Goal: Information Seeking & Learning: Learn about a topic

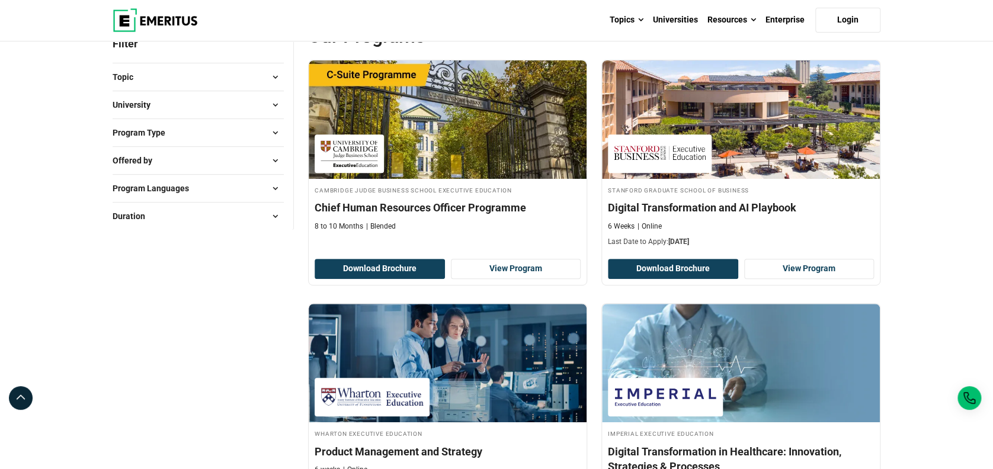
click at [263, 105] on button "University" at bounding box center [198, 105] width 171 height 18
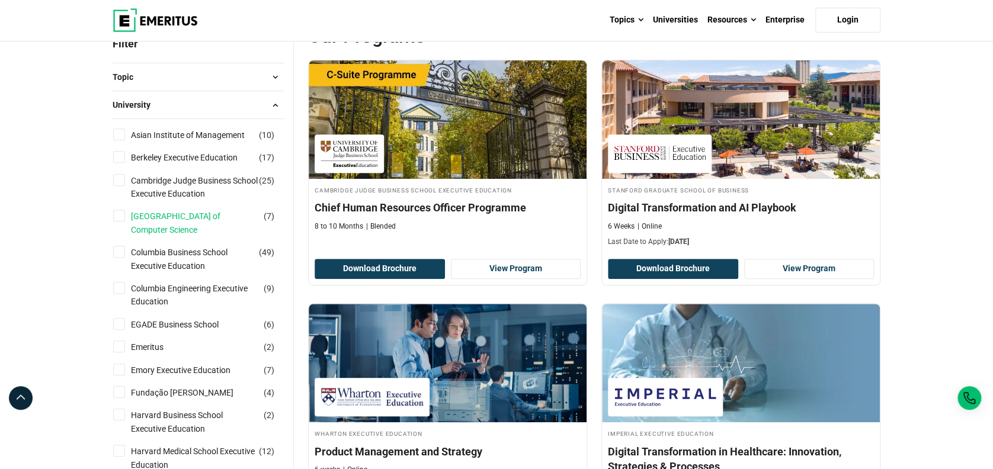
click at [210, 217] on link "[GEOGRAPHIC_DATA] of Computer Science" at bounding box center [206, 223] width 151 height 27
checkbox input "true"
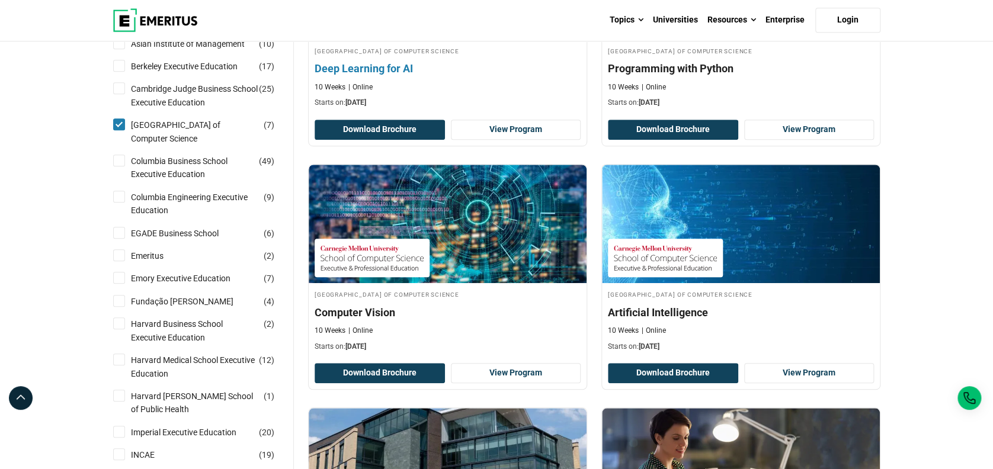
scroll to position [395, 0]
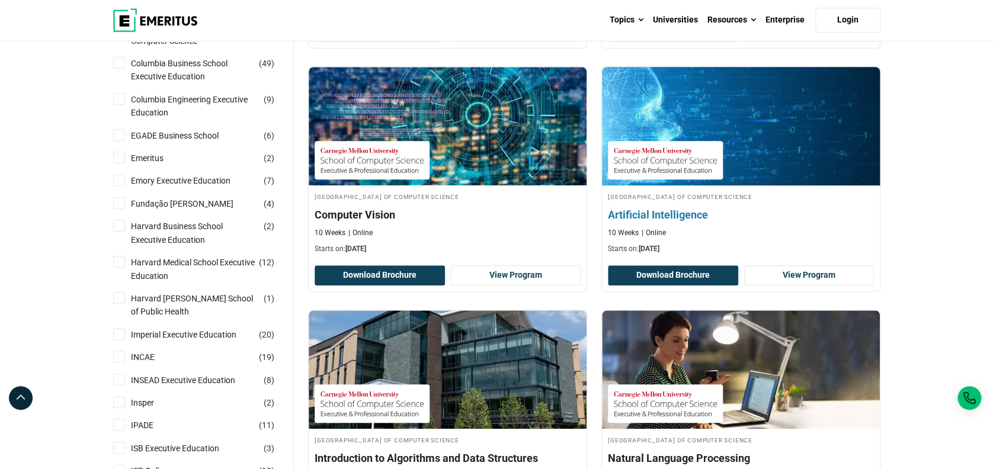
click at [673, 158] on img at bounding box center [665, 160] width 103 height 27
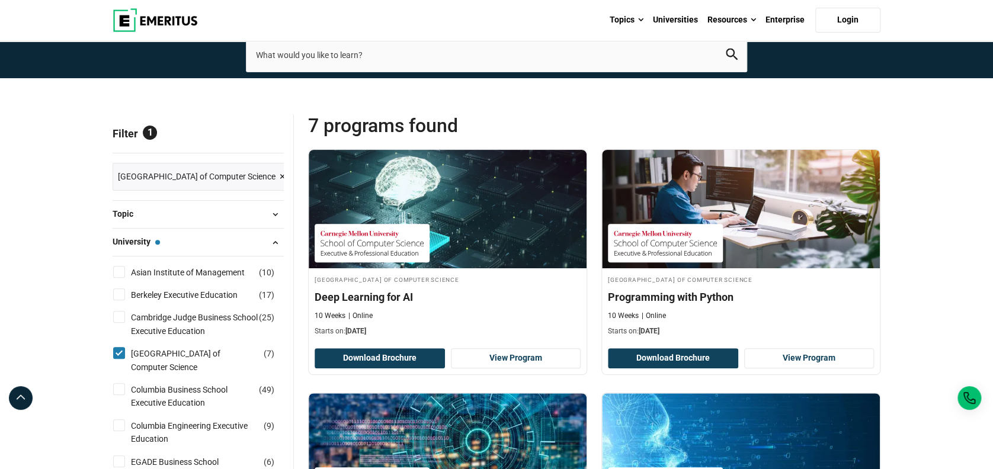
scroll to position [0, 0]
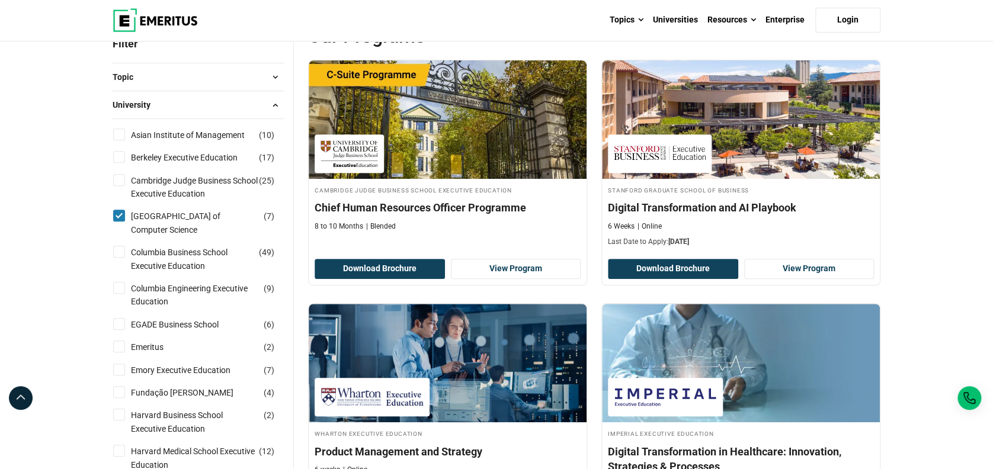
click at [114, 214] on input "[GEOGRAPHIC_DATA] School of Computer Science ( 7 )" at bounding box center [119, 216] width 12 height 12
checkbox input "false"
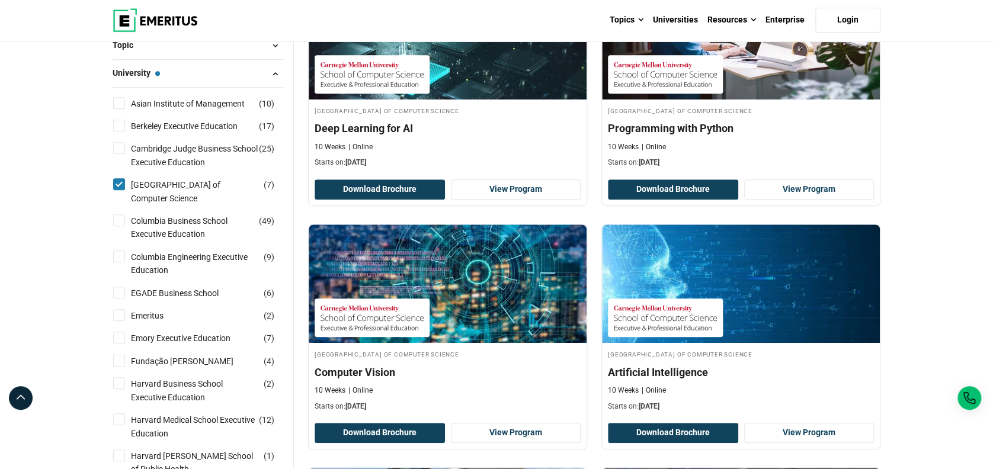
click at [114, 180] on input "[GEOGRAPHIC_DATA] School of Computer Science ( 7 )" at bounding box center [119, 184] width 12 height 12
checkbox input "false"
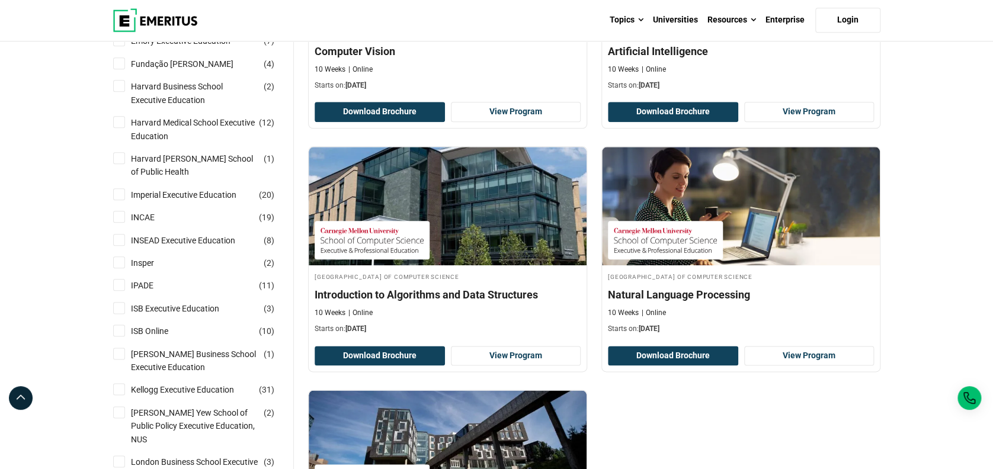
scroll to position [474, 0]
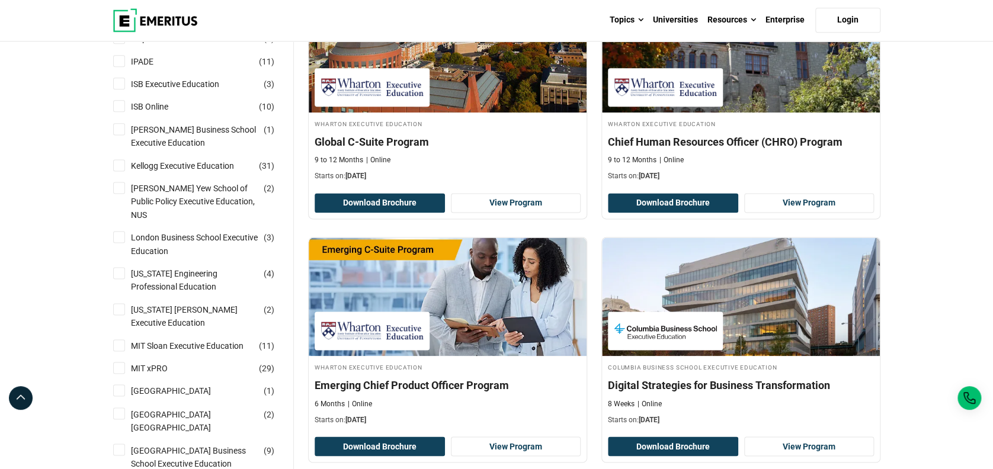
scroll to position [790, 0]
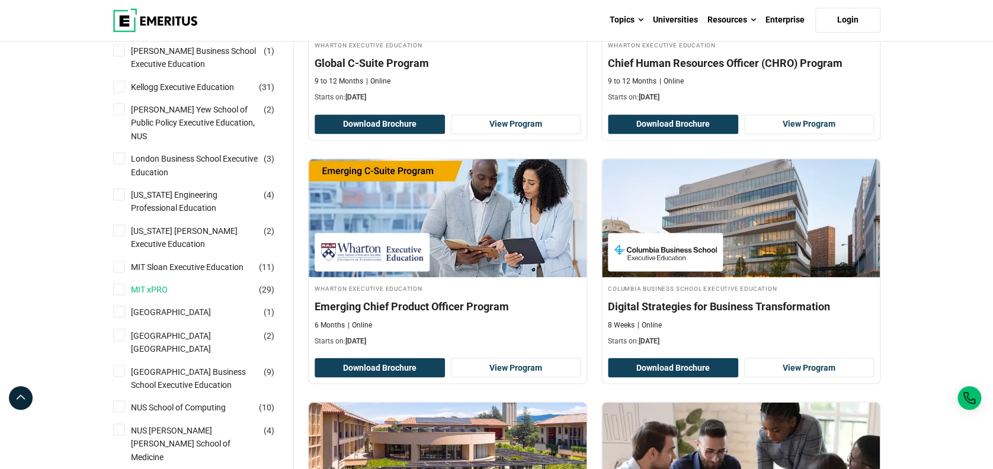
click at [145, 283] on link "MIT xPRO" at bounding box center [161, 289] width 60 height 13
checkbox input "true"
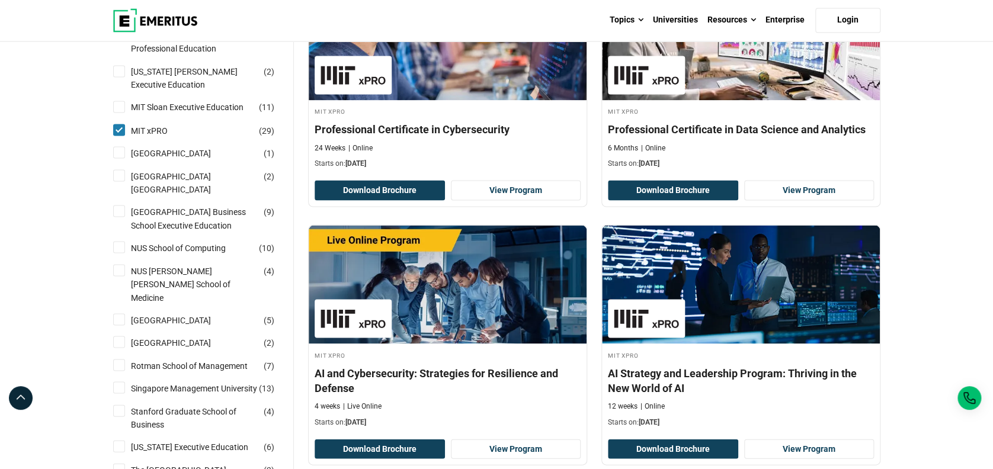
scroll to position [1027, 0]
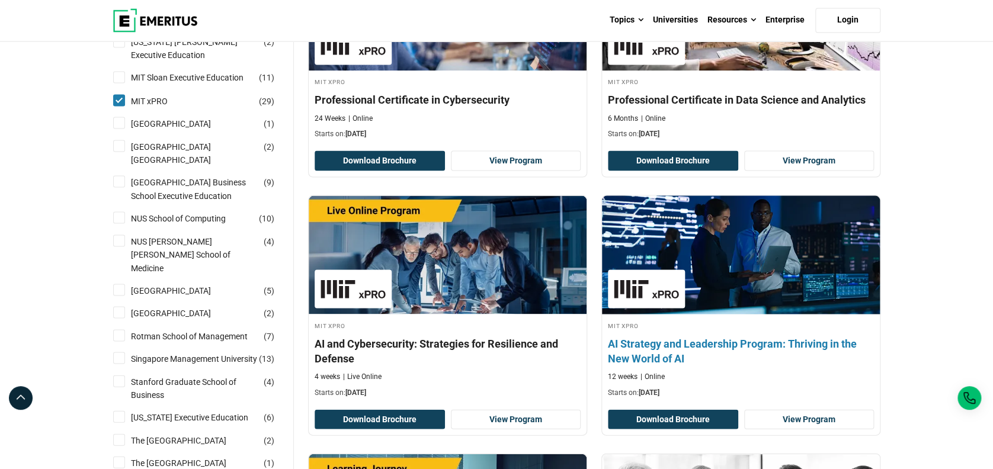
click at [700, 349] on h4 "AI Strategy and Leadership Program: Thriving in the New World of AI" at bounding box center [741, 351] width 266 height 30
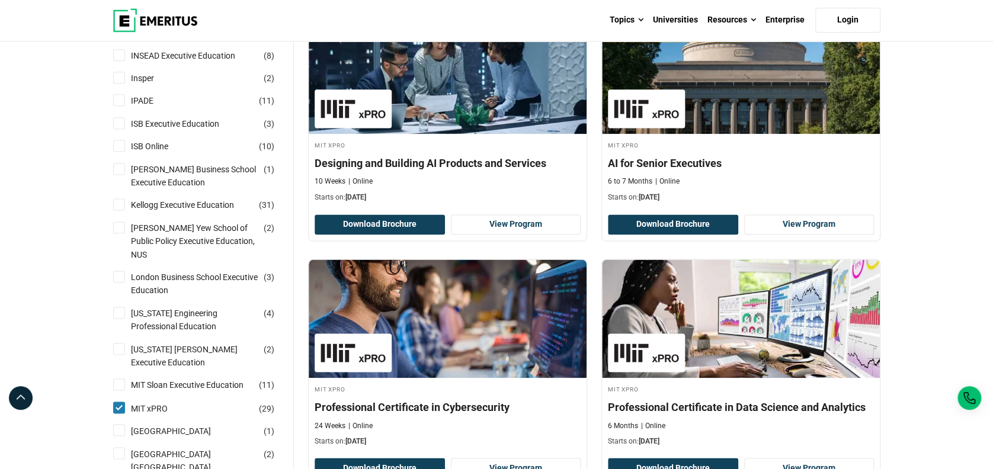
scroll to position [711, 0]
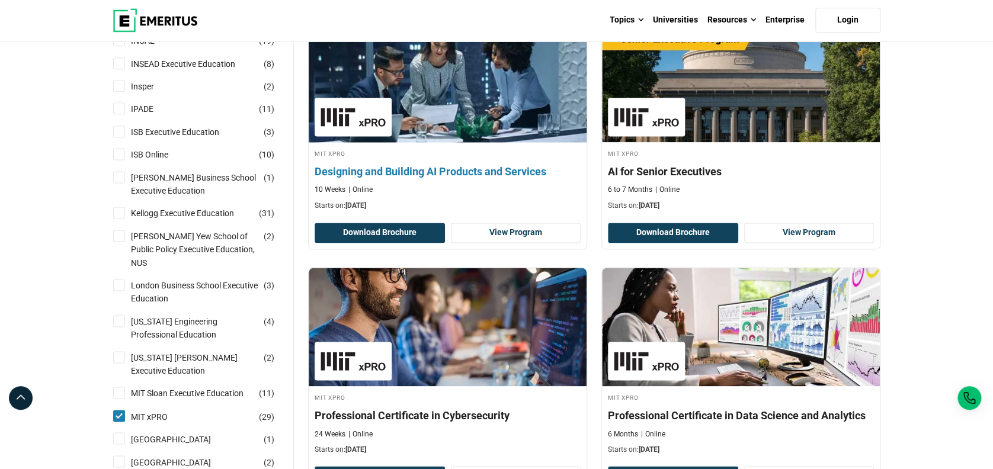
click at [467, 176] on h4 "Designing and Building AI Products and Services" at bounding box center [448, 171] width 266 height 15
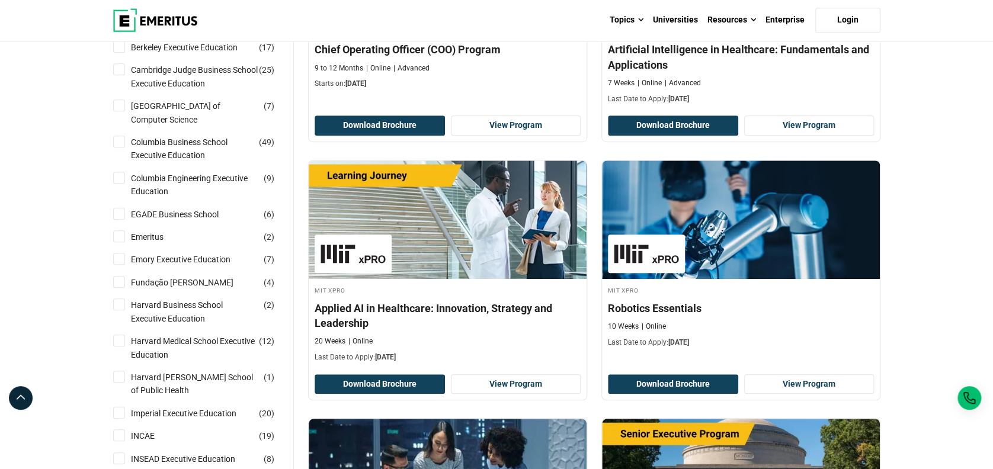
scroll to position [0, 0]
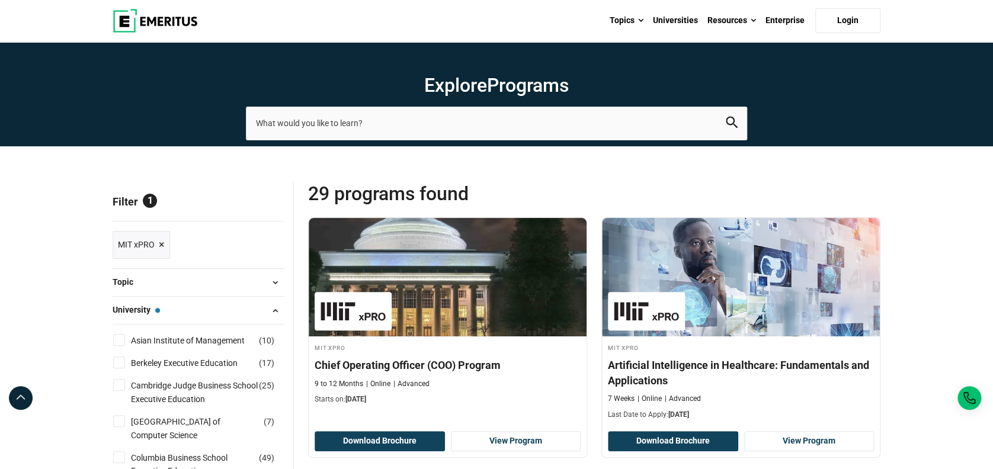
click at [275, 310] on span at bounding box center [275, 311] width 18 height 18
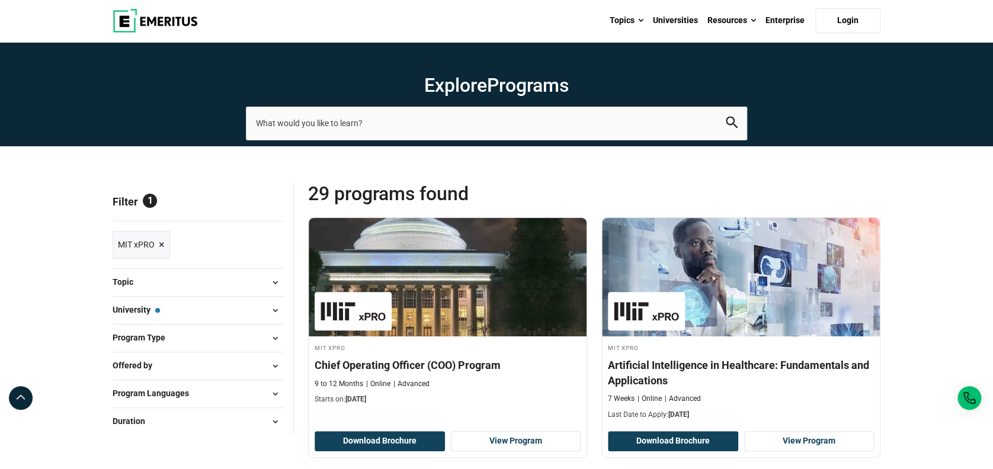
click at [277, 279] on span at bounding box center [275, 283] width 18 height 18
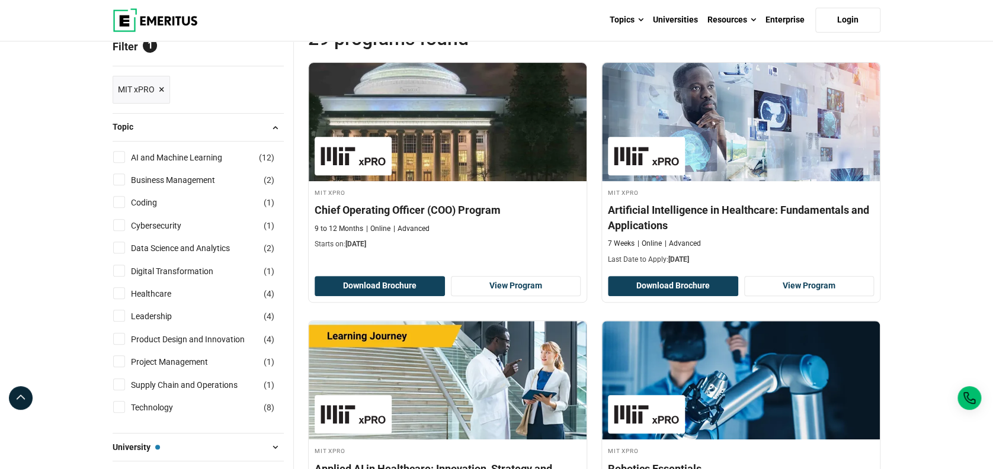
scroll to position [158, 0]
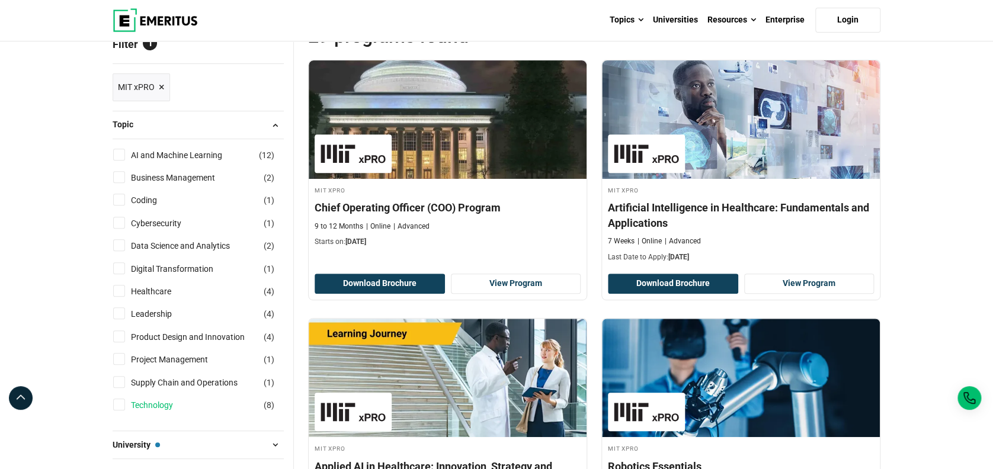
click at [152, 406] on link "Technology" at bounding box center [164, 405] width 66 height 13
checkbox input "true"
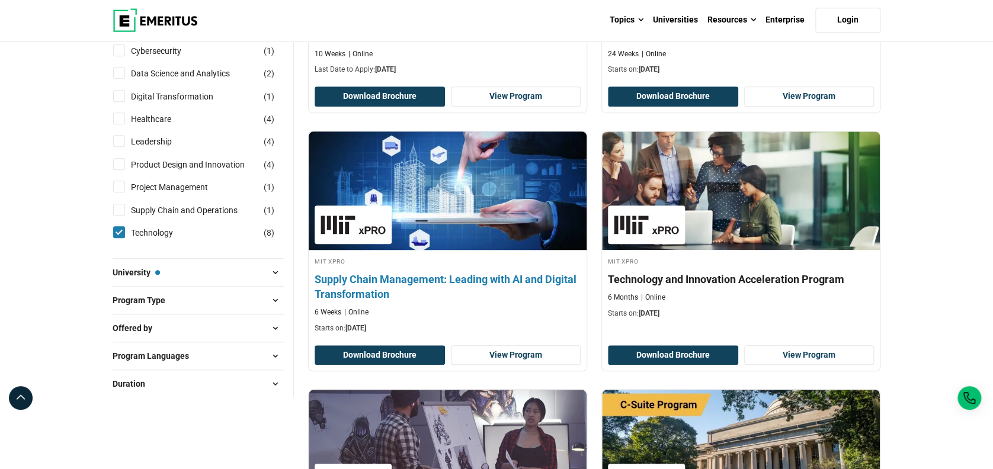
scroll to position [316, 0]
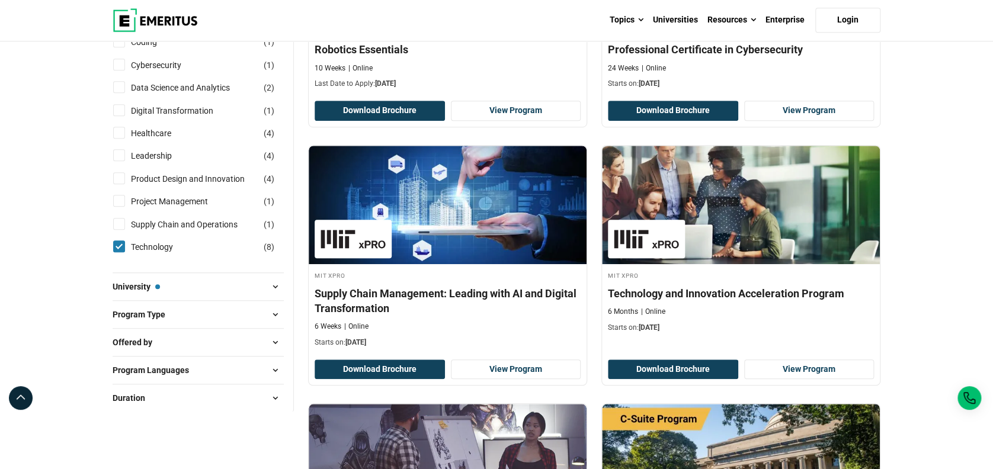
click at [116, 246] on input "Technology ( 8 )" at bounding box center [119, 247] width 12 height 12
checkbox input "false"
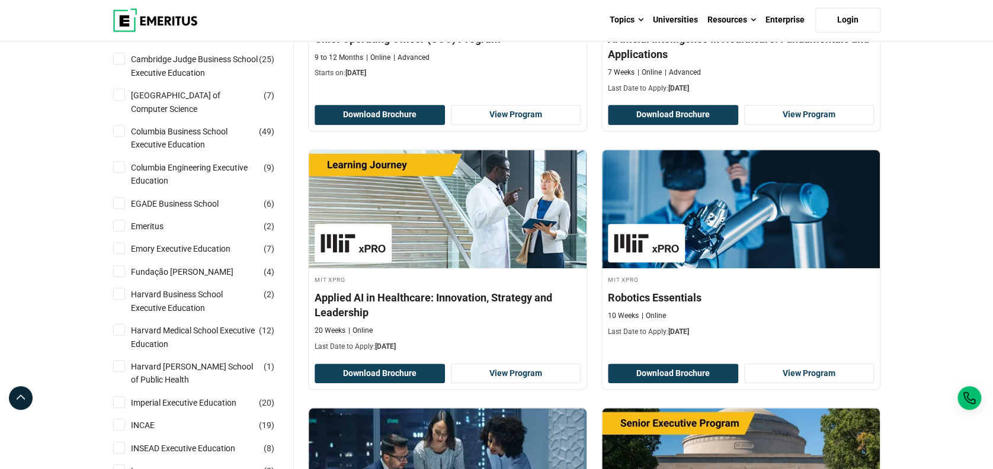
scroll to position [158, 0]
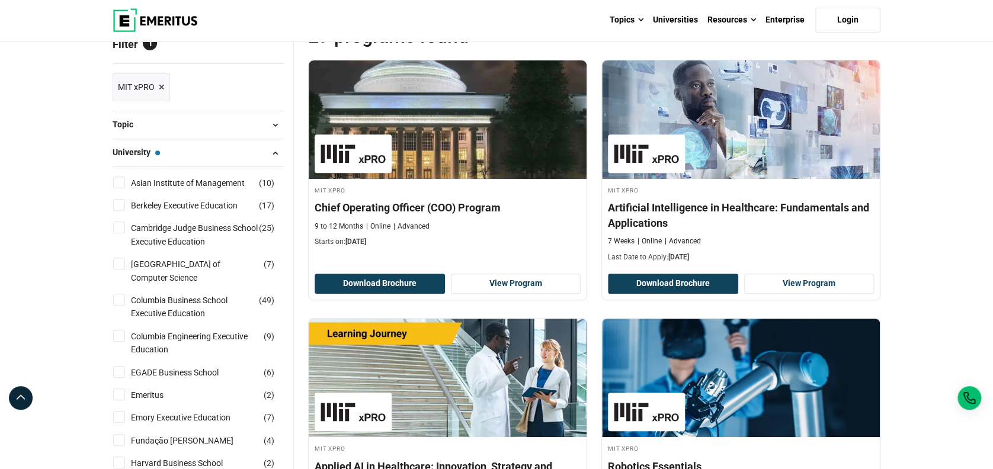
click at [271, 152] on span at bounding box center [275, 153] width 18 height 18
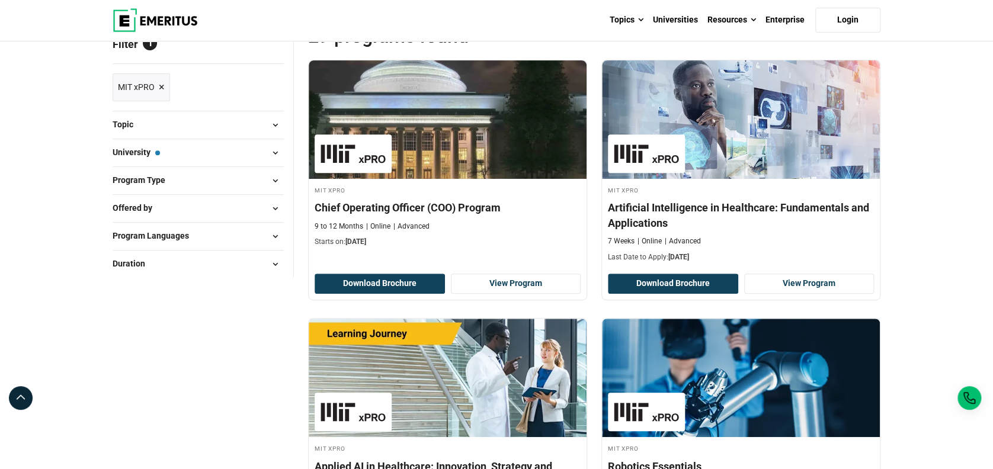
click at [280, 175] on span at bounding box center [275, 181] width 18 height 18
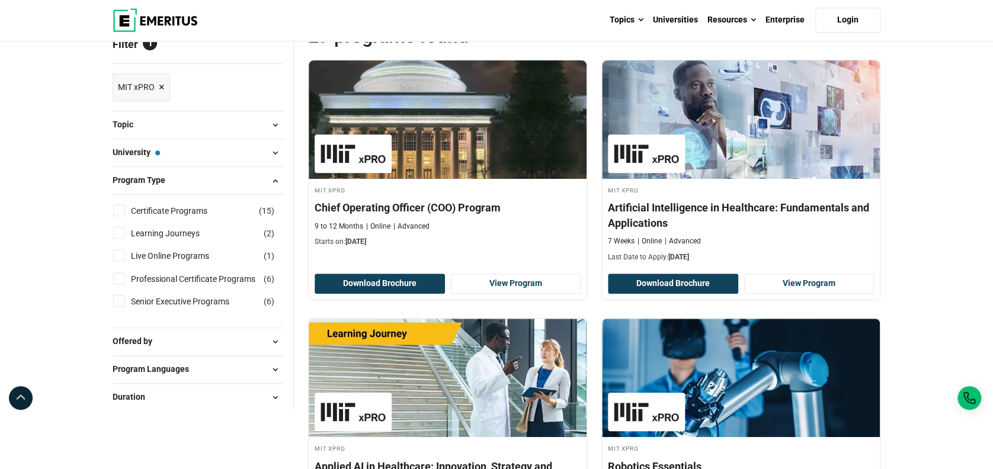
click at [270, 177] on span at bounding box center [275, 181] width 18 height 18
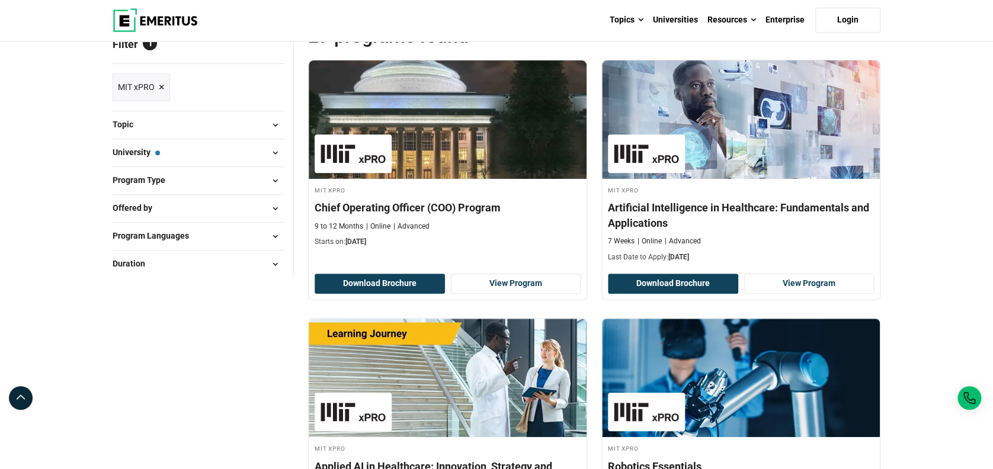
click at [271, 123] on span at bounding box center [275, 125] width 18 height 18
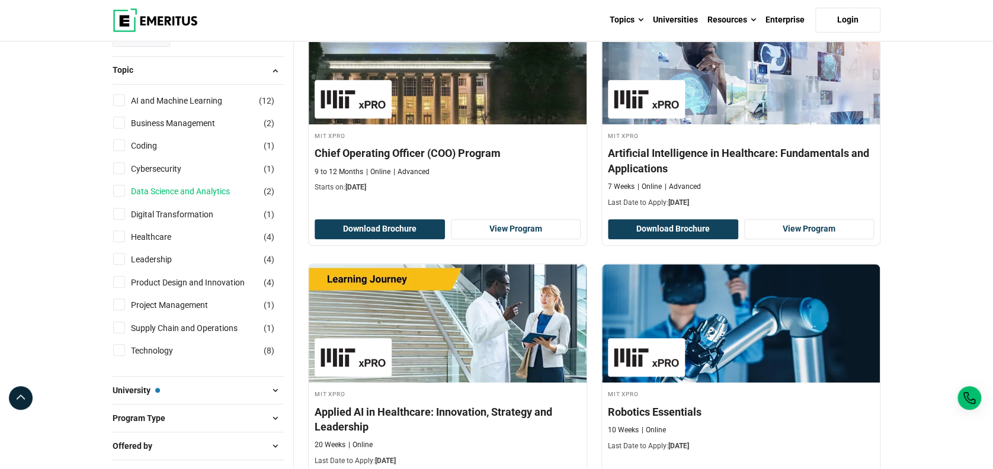
scroll to position [237, 0]
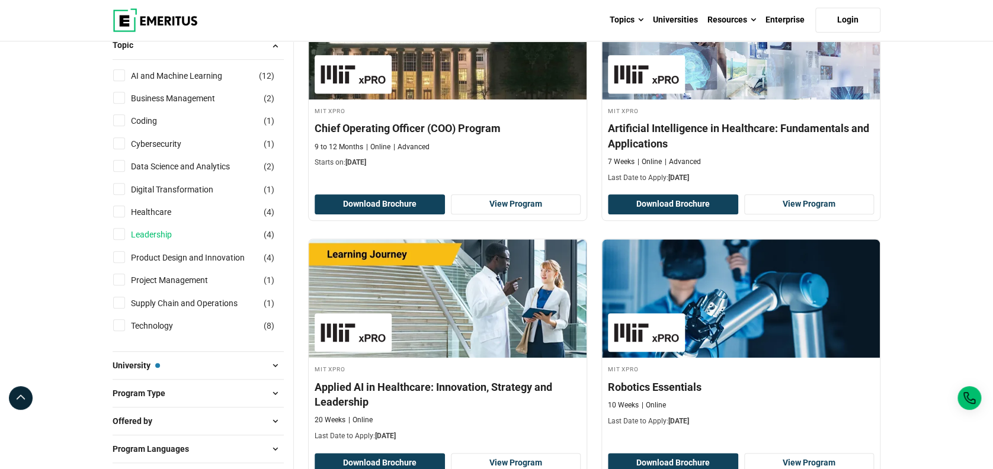
click at [167, 234] on link "Leadership" at bounding box center [163, 234] width 65 height 13
checkbox input "true"
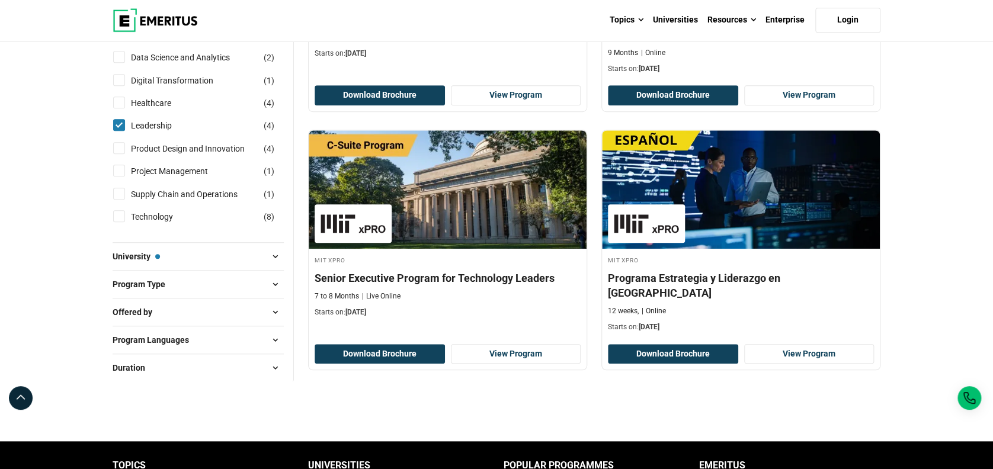
scroll to position [237, 0]
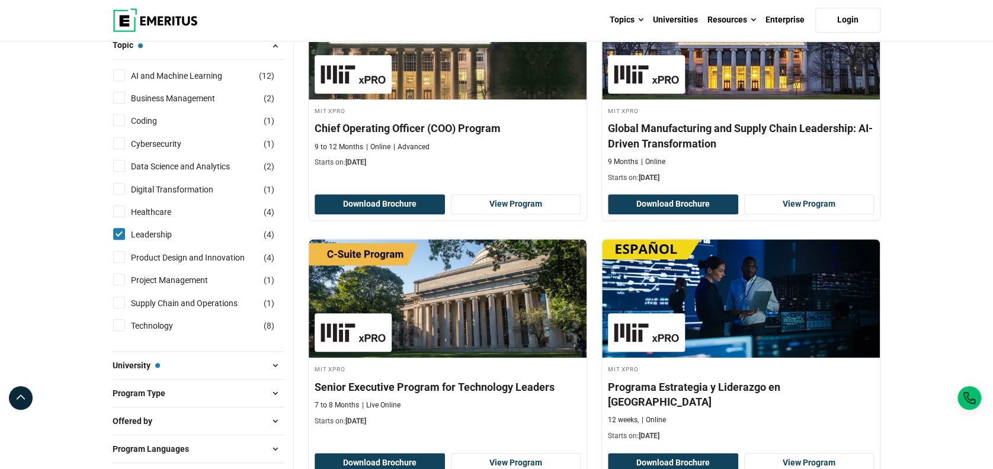
click at [118, 234] on input "Leadership ( 4 )" at bounding box center [119, 234] width 12 height 12
checkbox input "false"
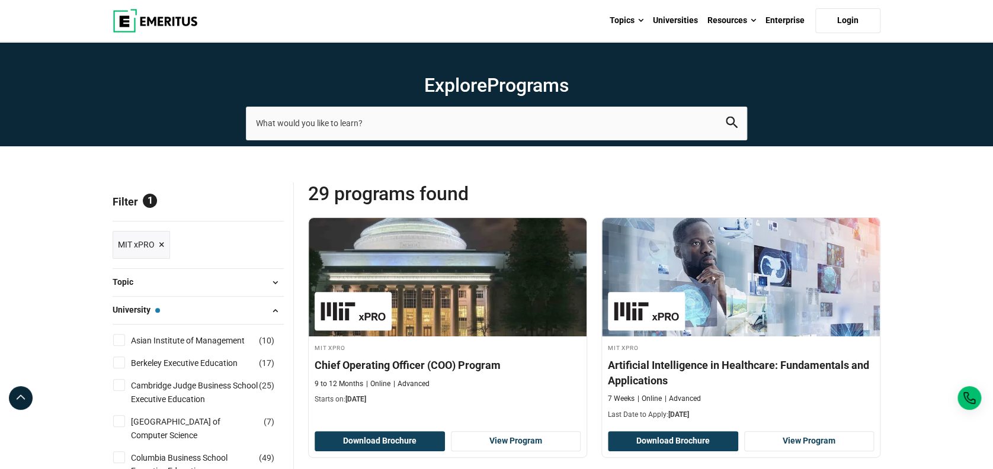
click at [272, 310] on span at bounding box center [275, 311] width 18 height 18
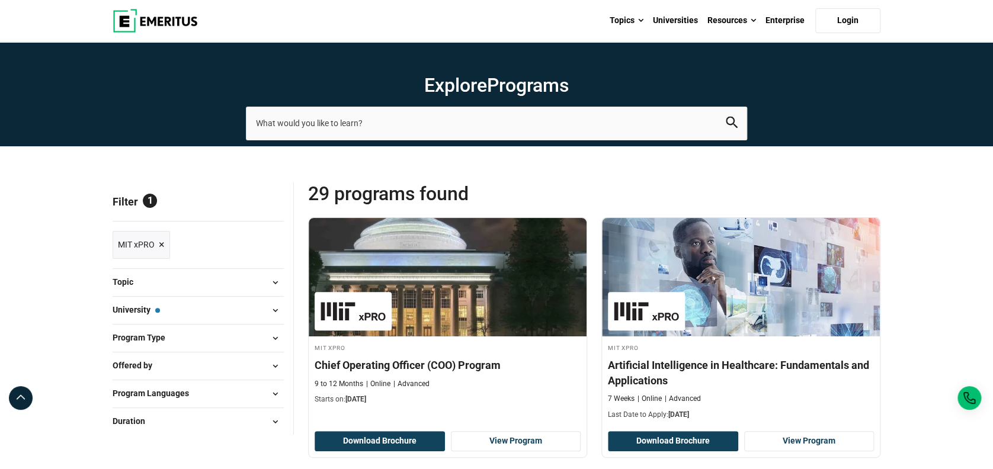
click at [267, 277] on span at bounding box center [275, 283] width 18 height 18
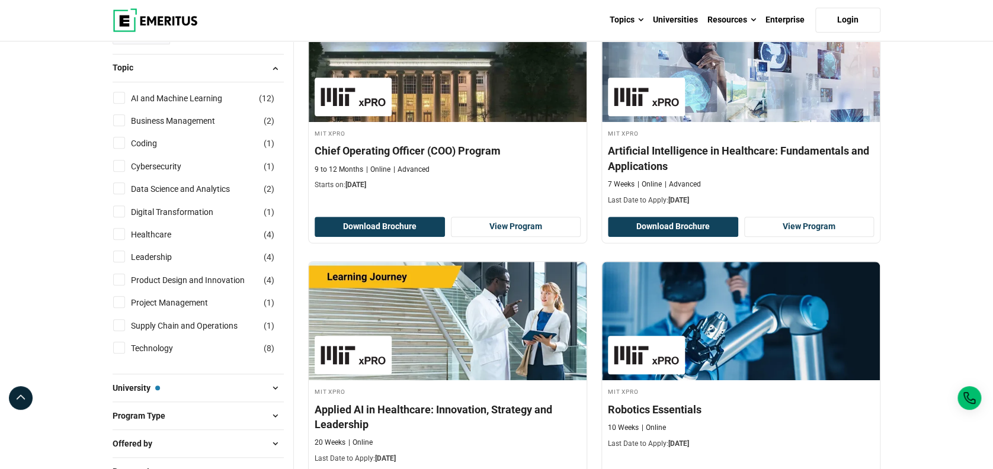
scroll to position [237, 0]
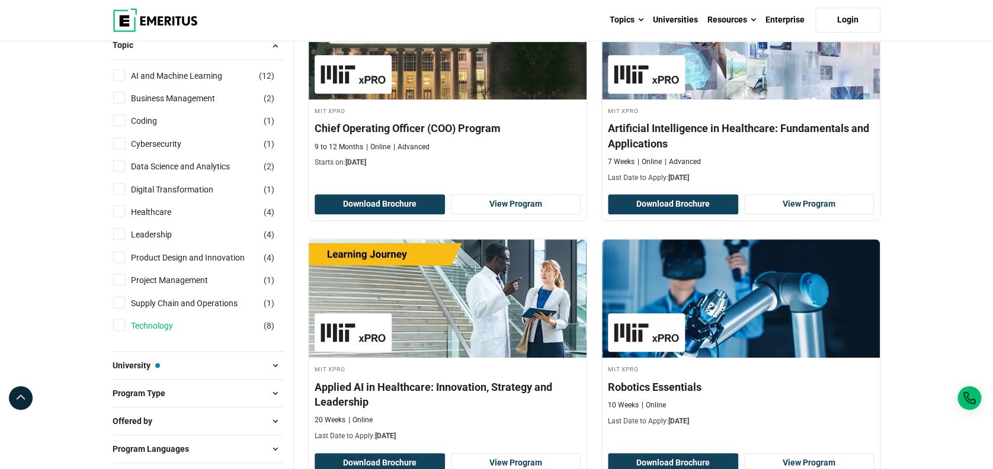
click at [155, 321] on link "Technology" at bounding box center [164, 325] width 66 height 13
checkbox input "true"
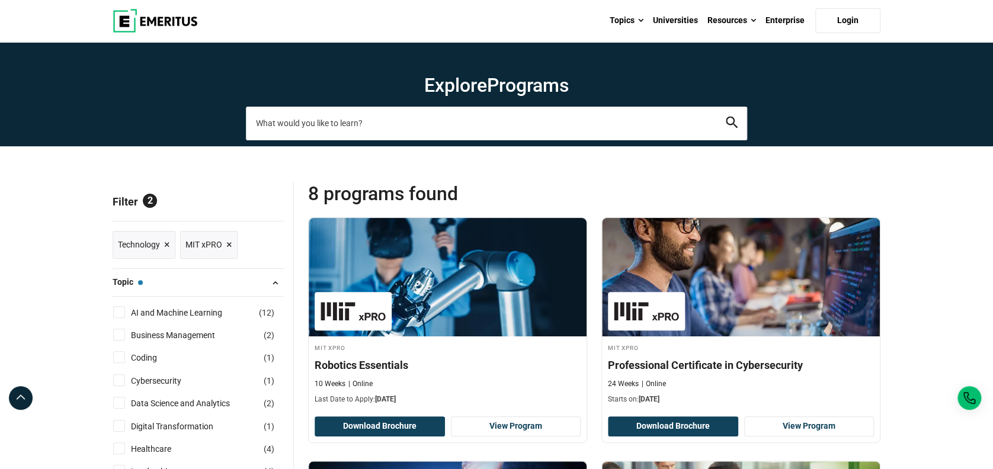
click at [416, 120] on input "search-page" at bounding box center [496, 123] width 501 height 33
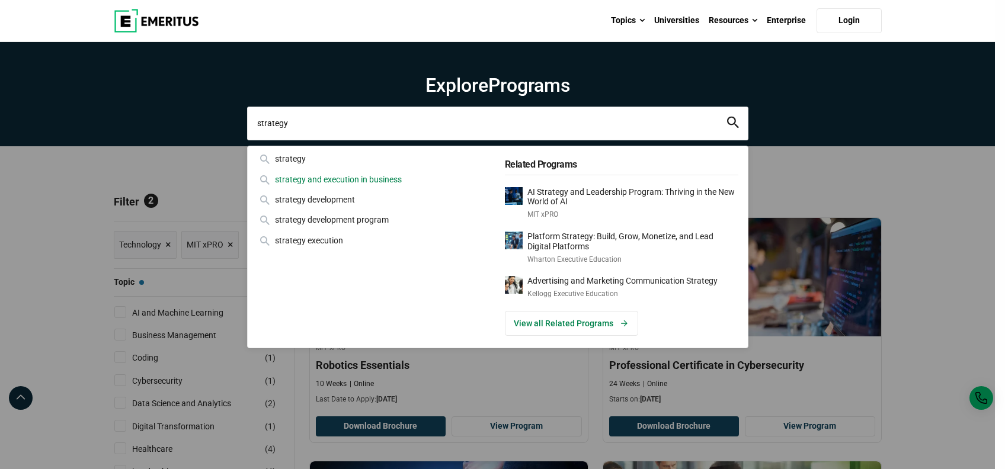
type input "strategy"
click at [337, 178] on div "strategy and execution in business" at bounding box center [373, 179] width 233 height 13
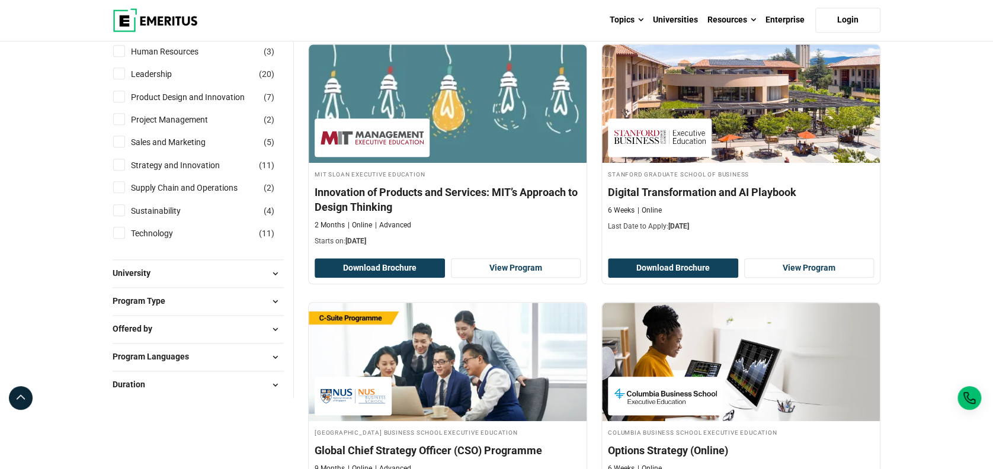
scroll to position [474, 0]
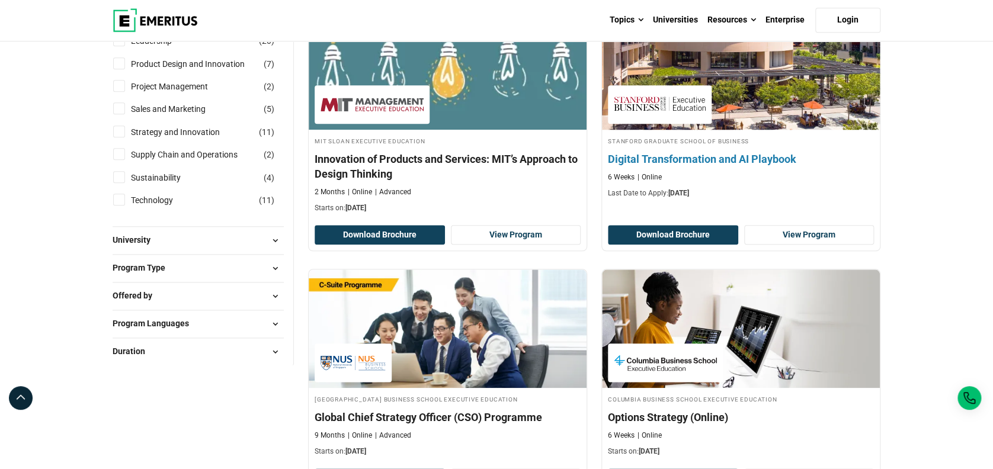
click at [674, 163] on h4 "Digital Transformation and AI Playbook" at bounding box center [741, 159] width 266 height 15
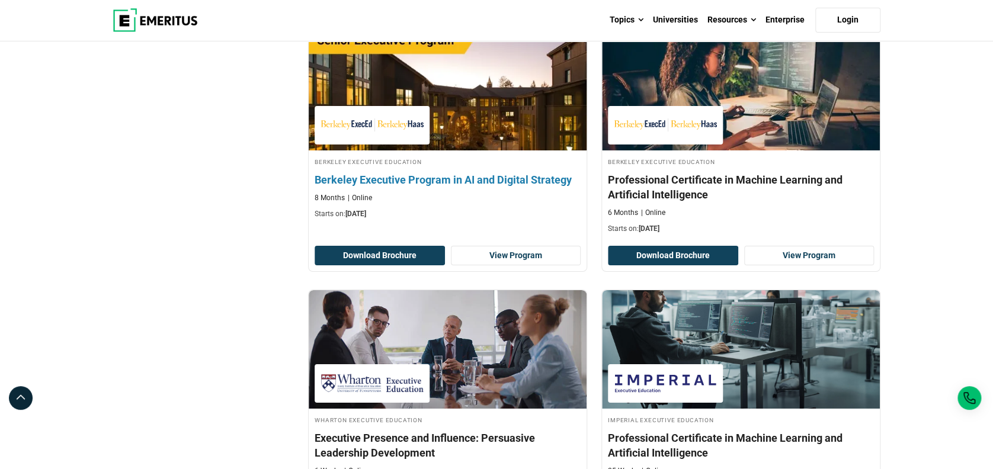
scroll to position [2053, 0]
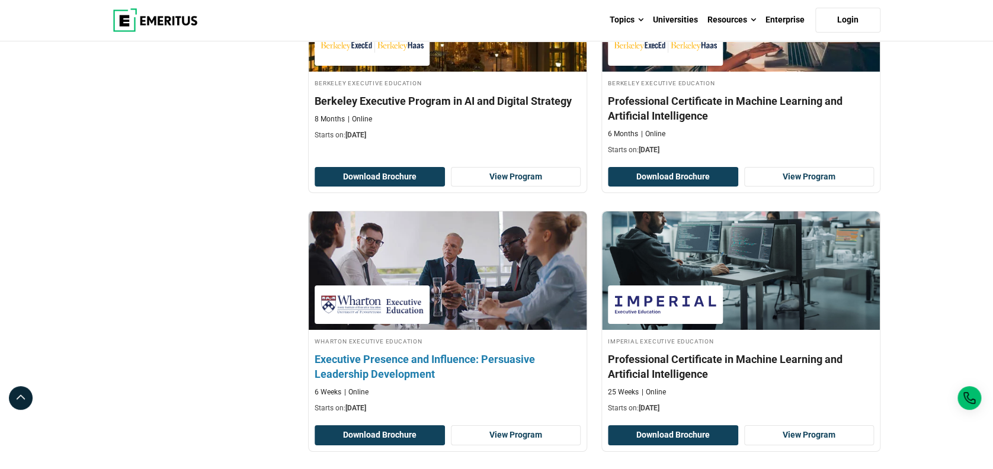
click at [444, 365] on h4 "Executive Presence and Influence: Persuasive Leadership Development" at bounding box center [448, 367] width 266 height 30
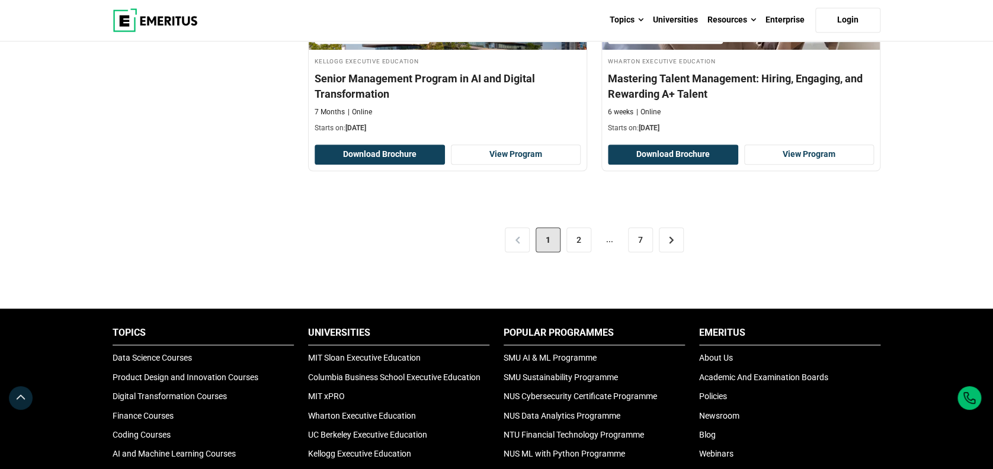
scroll to position [2606, 0]
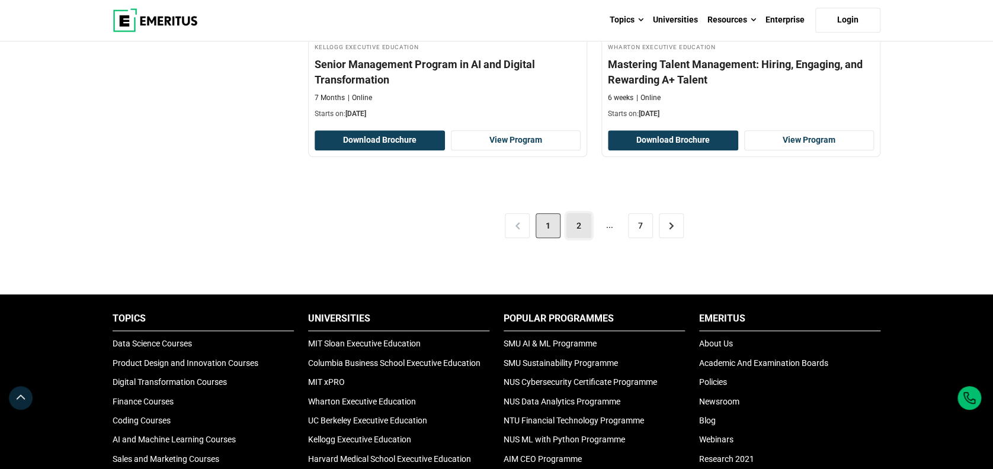
click at [578, 219] on link "2" at bounding box center [578, 225] width 25 height 25
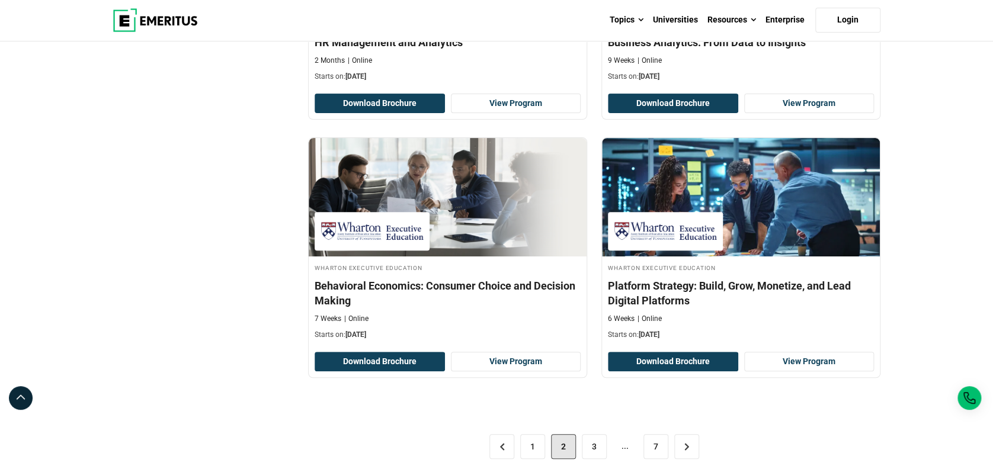
scroll to position [2370, 0]
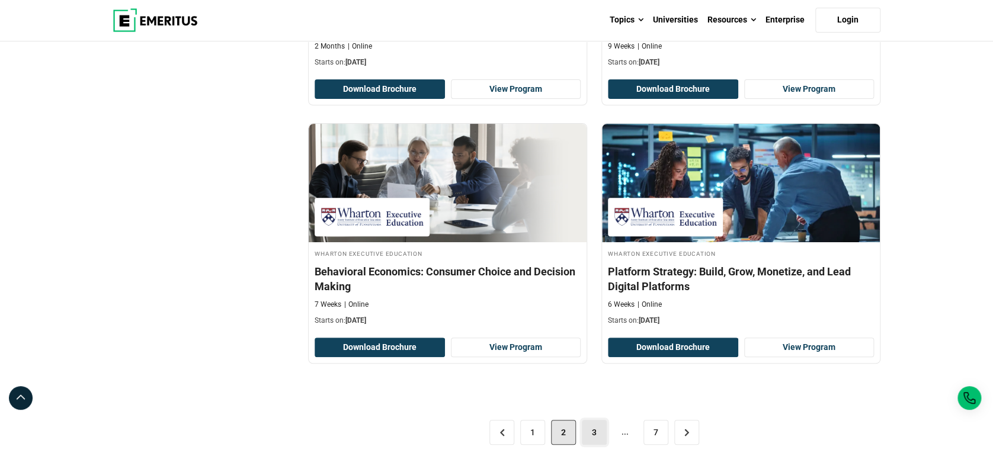
click at [585, 434] on link "3" at bounding box center [594, 432] width 25 height 25
click at [603, 431] on link "3" at bounding box center [594, 432] width 25 height 25
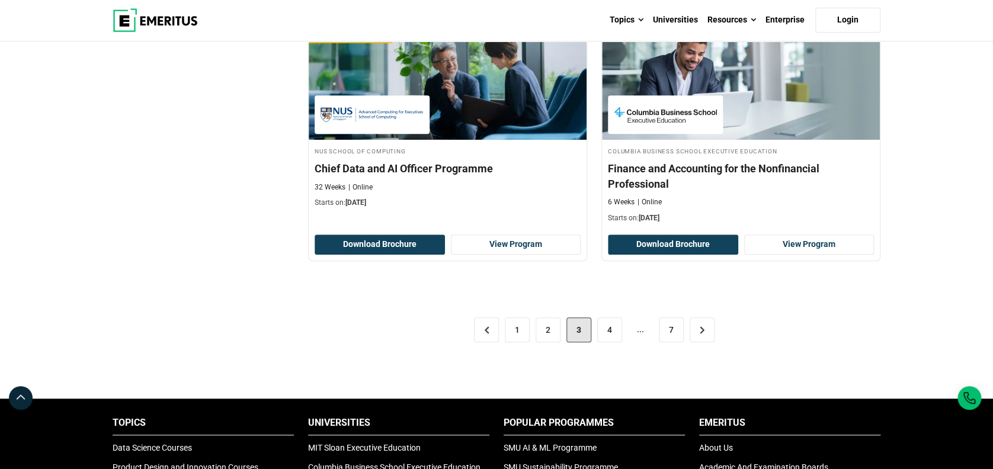
scroll to position [2527, 0]
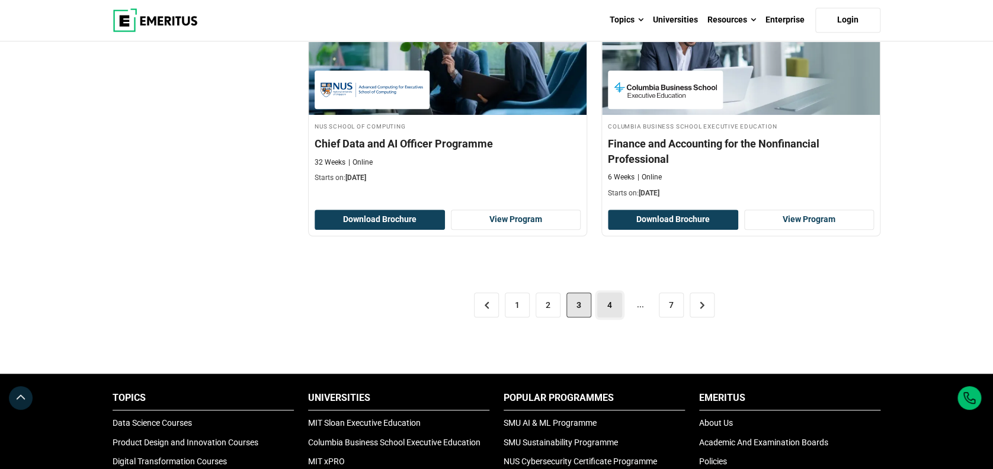
click at [611, 304] on link "4" at bounding box center [609, 305] width 25 height 25
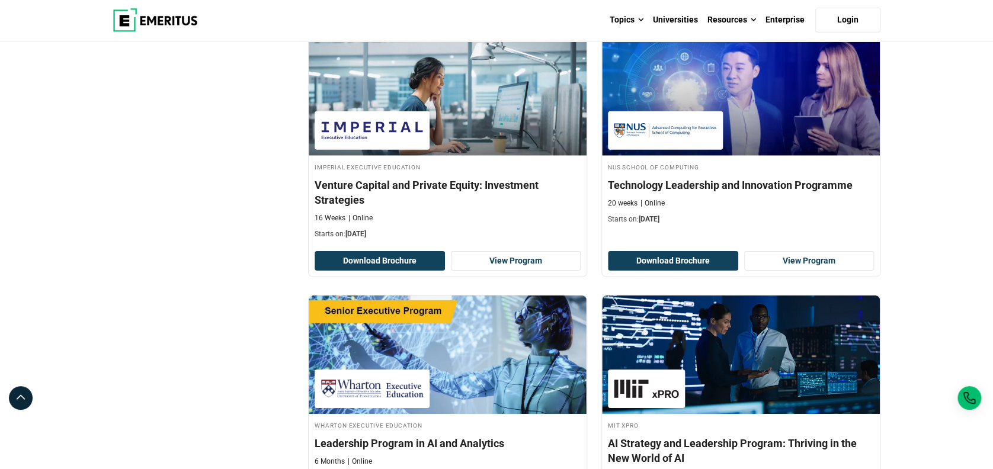
scroll to position [1816, 0]
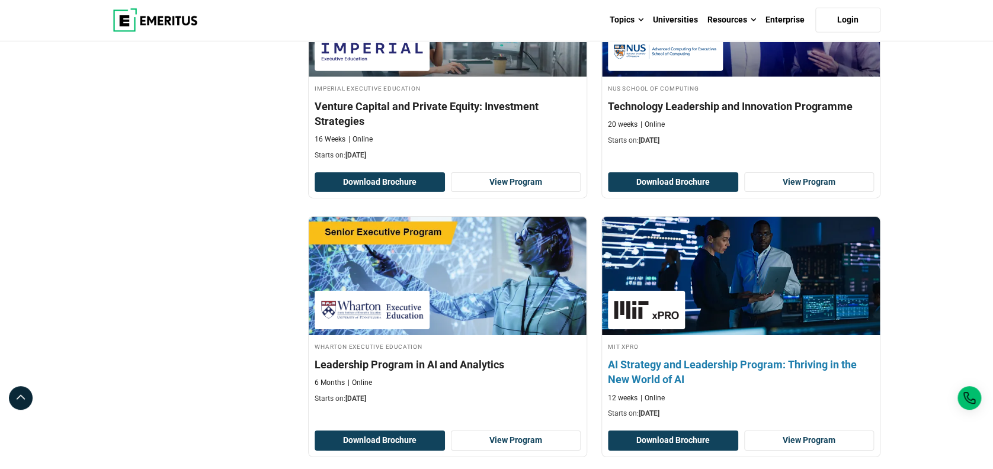
click at [733, 367] on h4 "AI Strategy and Leadership Program: Thriving in the New World of AI" at bounding box center [741, 372] width 266 height 30
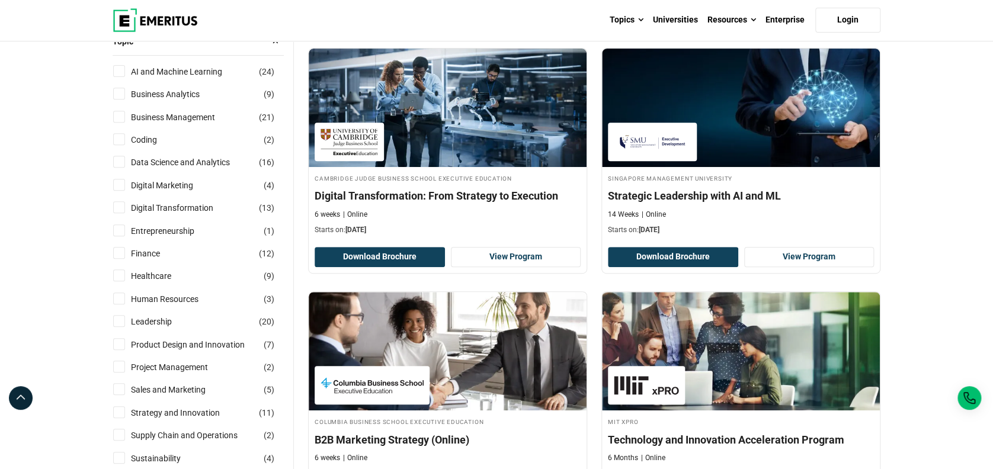
scroll to position [158, 0]
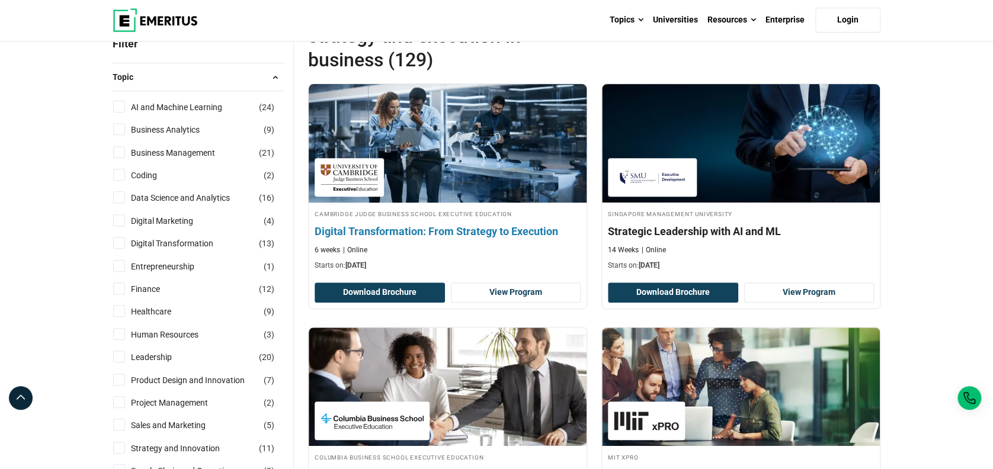
click at [460, 230] on h4 "Digital Transformation: From Strategy to Execution" at bounding box center [448, 231] width 266 height 15
